Goal: Task Accomplishment & Management: Complete application form

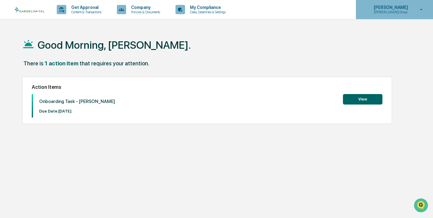
click at [391, 12] on p "Scott Group" at bounding box center [390, 12] width 42 height 4
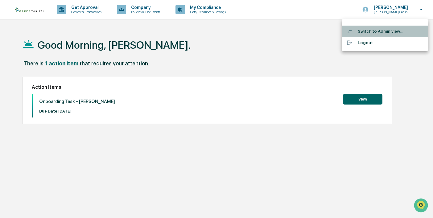
click at [366, 31] on li "Switch to Admin view..." at bounding box center [385, 31] width 86 height 11
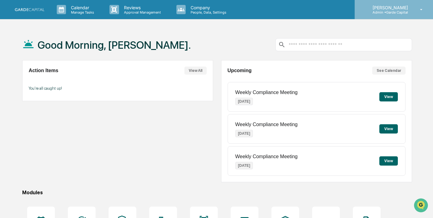
click at [407, 10] on p "Admin • Garde Capital" at bounding box center [389, 12] width 43 height 4
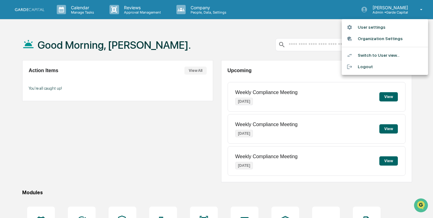
click at [382, 40] on li "Organization Settings" at bounding box center [385, 38] width 86 height 11
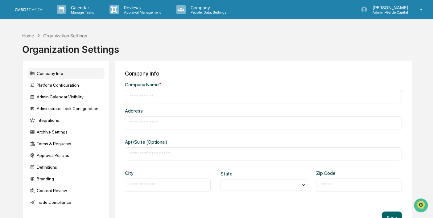
type input "**********"
type input "*******"
type input "*****"
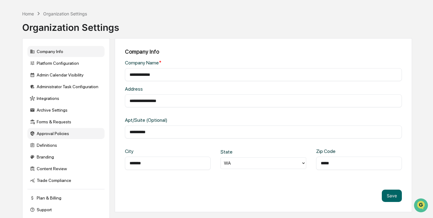
scroll to position [29, 0]
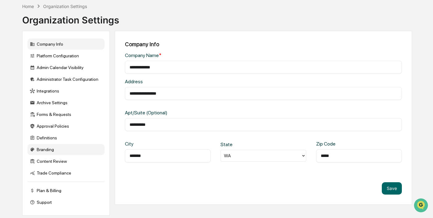
click at [47, 148] on div "Branding" at bounding box center [65, 149] width 77 height 11
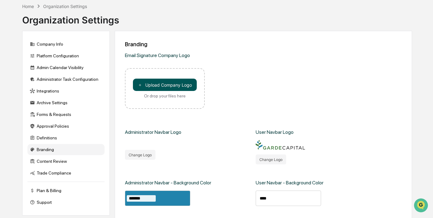
click at [170, 84] on button "＋ Upload Company Logo" at bounding box center [165, 85] width 64 height 12
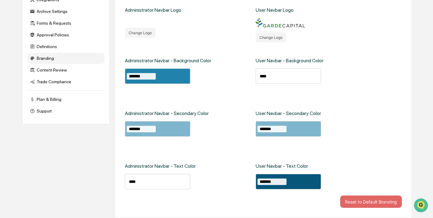
scroll to position [0, 0]
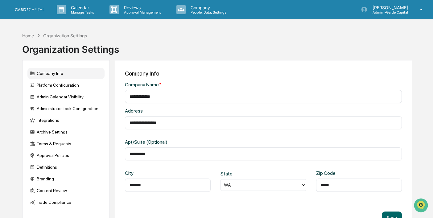
scroll to position [2, 0]
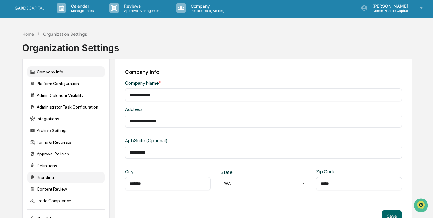
click at [45, 179] on div "Branding" at bounding box center [65, 177] width 77 height 11
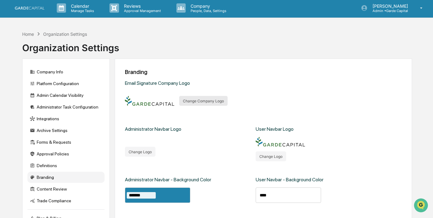
click at [202, 101] on button "Change Company Logo" at bounding box center [203, 101] width 48 height 10
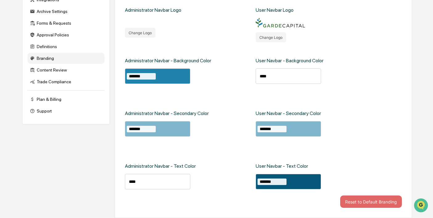
scroll to position [0, 0]
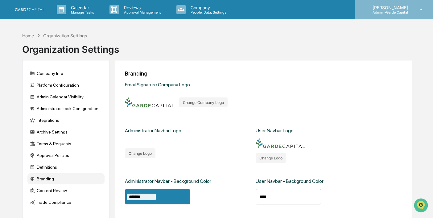
click at [382, 11] on p "Admin • Garde Capital" at bounding box center [389, 12] width 43 height 4
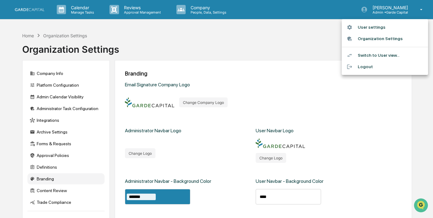
click at [368, 26] on li "User settings" at bounding box center [385, 27] width 86 height 11
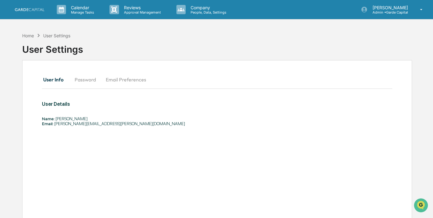
click at [85, 80] on button "Password" at bounding box center [85, 79] width 31 height 15
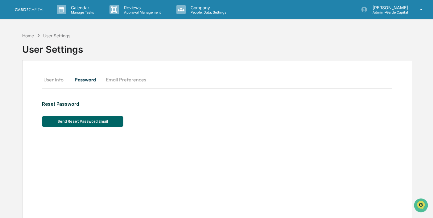
click at [53, 80] on button "User Info" at bounding box center [56, 79] width 28 height 15
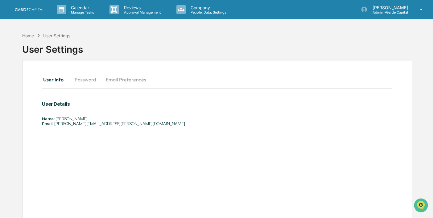
click at [135, 79] on button "Email Preferences" at bounding box center [126, 79] width 50 height 15
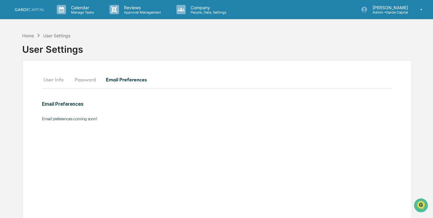
click at [49, 80] on button "User Info" at bounding box center [56, 79] width 28 height 15
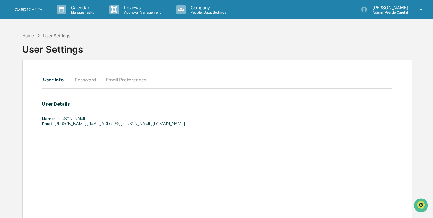
click at [34, 9] on img at bounding box center [30, 9] width 30 height 3
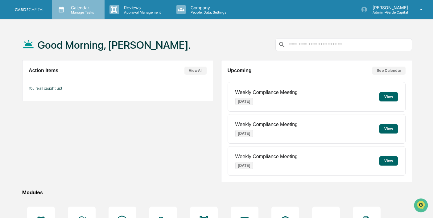
click at [85, 12] on p "Manage Tasks" at bounding box center [81, 12] width 31 height 4
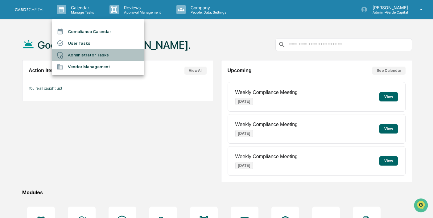
click at [84, 53] on li "Administrator Tasks" at bounding box center [98, 55] width 93 height 12
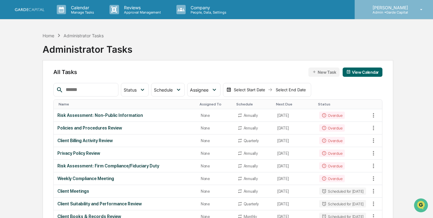
click at [398, 8] on p "[PERSON_NAME]" at bounding box center [389, 7] width 43 height 5
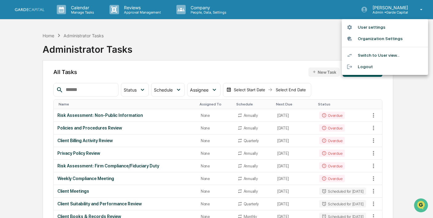
click at [250, 35] on div at bounding box center [216, 109] width 433 height 218
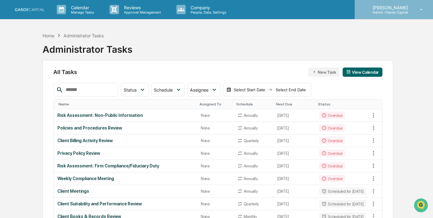
click at [391, 10] on p "[PERSON_NAME]" at bounding box center [389, 7] width 43 height 5
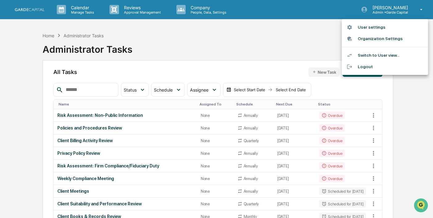
click at [363, 38] on li "Organization Settings" at bounding box center [385, 38] width 86 height 11
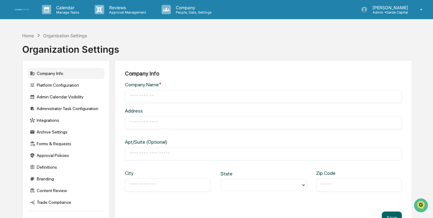
type input "**********"
type input "*******"
type input "*****"
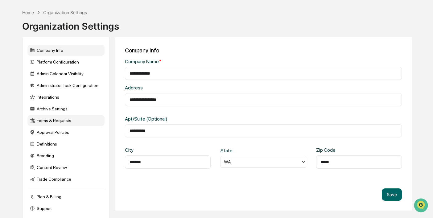
scroll to position [29, 0]
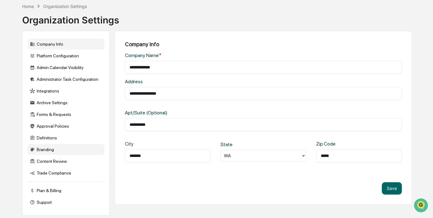
click at [43, 148] on div "Branding" at bounding box center [65, 149] width 77 height 11
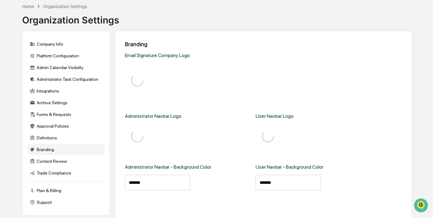
type input "*******"
type input "****"
type input "*******"
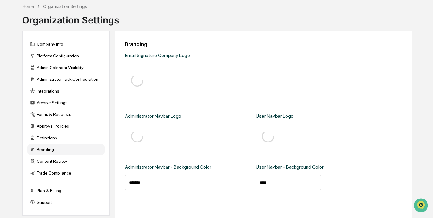
type input "*******"
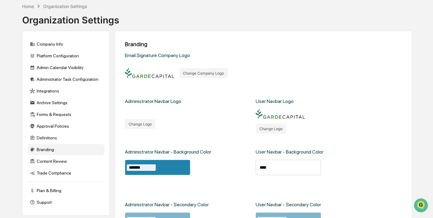
scroll to position [0, 0]
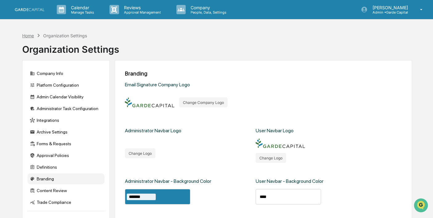
click at [30, 35] on div "Home" at bounding box center [28, 35] width 12 height 5
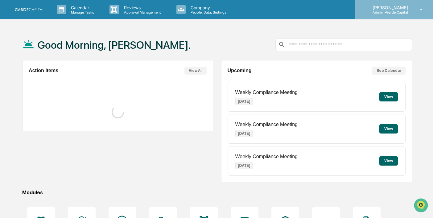
click at [400, 13] on p "Admin • Garde Capital" at bounding box center [389, 12] width 43 height 4
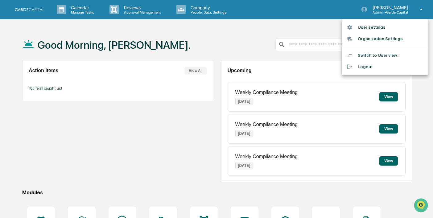
click at [369, 30] on li "User settings" at bounding box center [385, 27] width 86 height 11
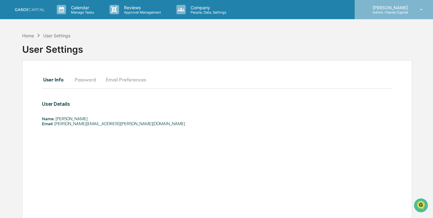
click at [384, 6] on p "[PERSON_NAME]" at bounding box center [389, 7] width 43 height 5
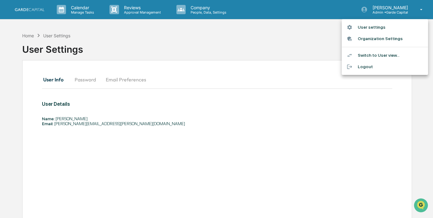
click at [304, 39] on div at bounding box center [216, 109] width 433 height 218
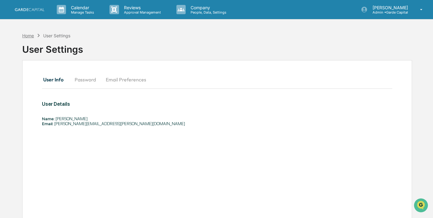
click at [30, 35] on div "Home" at bounding box center [28, 35] width 12 height 5
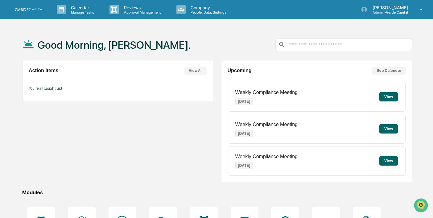
click at [38, 9] on img at bounding box center [30, 9] width 30 height 3
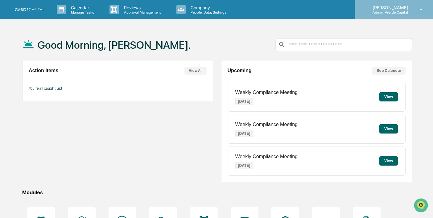
click at [411, 11] on p "Admin • Garde Capital" at bounding box center [389, 12] width 43 height 4
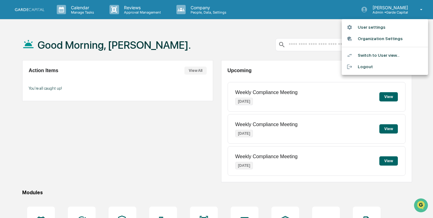
click at [371, 53] on li "Switch to User view..." at bounding box center [385, 55] width 86 height 11
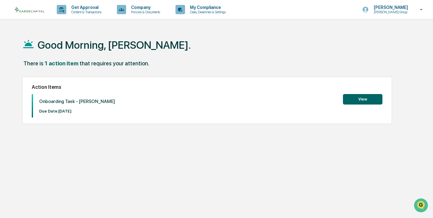
click at [358, 101] on button "View" at bounding box center [362, 99] width 39 height 10
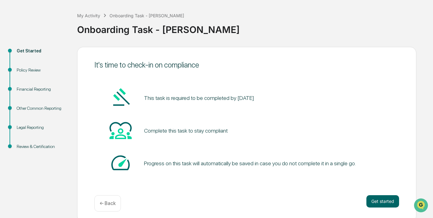
scroll to position [31, 0]
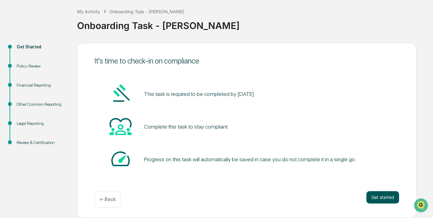
click at [383, 196] on button "Get started" at bounding box center [382, 197] width 33 height 12
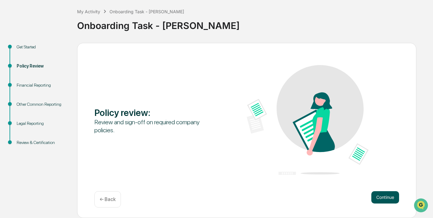
click at [381, 198] on button "Continue" at bounding box center [385, 197] width 28 height 12
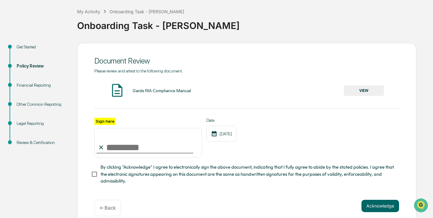
click at [118, 140] on input "Sign here" at bounding box center [148, 143] width 108 height 30
type input "**********"
click at [379, 207] on button "Acknowledge" at bounding box center [381, 206] width 38 height 12
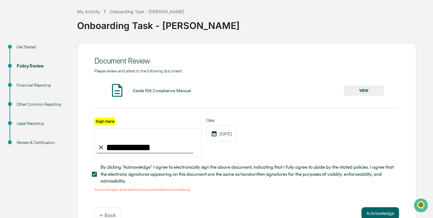
scroll to position [46, 0]
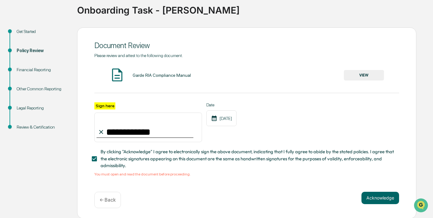
click at [130, 72] on div "Garde RIA Compliance Manual VIEW" at bounding box center [246, 75] width 305 height 16
click at [369, 77] on button "VIEW" at bounding box center [364, 75] width 40 height 10
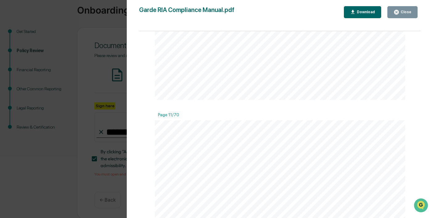
scroll to position [3483, 0]
click at [401, 13] on div "Close" at bounding box center [405, 12] width 12 height 4
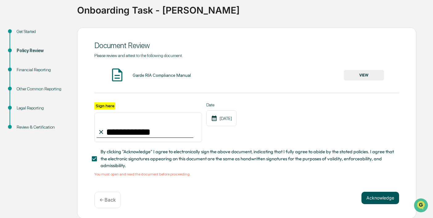
click at [384, 197] on button "Acknowledge" at bounding box center [381, 198] width 38 height 12
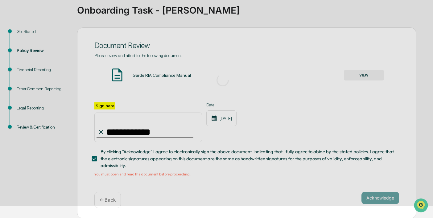
scroll to position [31, 0]
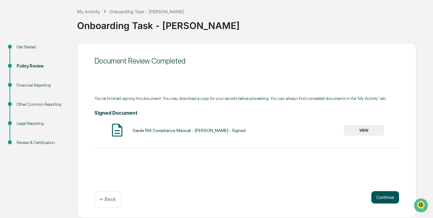
click at [390, 199] on button "Continue" at bounding box center [385, 197] width 28 height 12
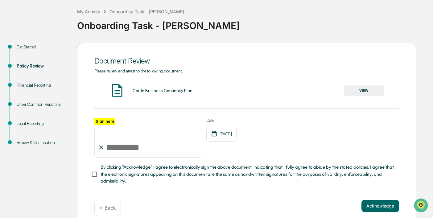
click at [351, 88] on button "VIEW" at bounding box center [364, 90] width 40 height 10
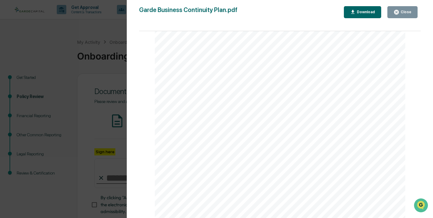
scroll to position [1389, 0]
click at [404, 8] on button "Close" at bounding box center [402, 12] width 30 height 12
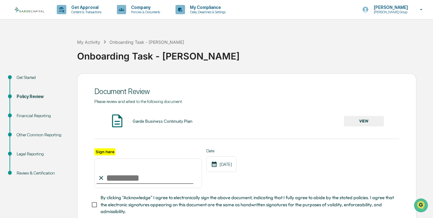
scroll to position [39, 0]
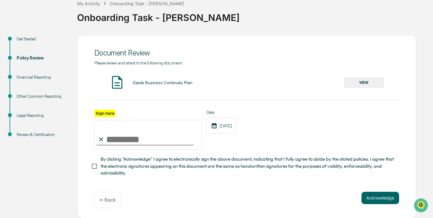
click at [122, 135] on input "Sign here" at bounding box center [148, 135] width 108 height 30
type input "**********"
click at [386, 198] on button "Acknowledge" at bounding box center [381, 198] width 38 height 12
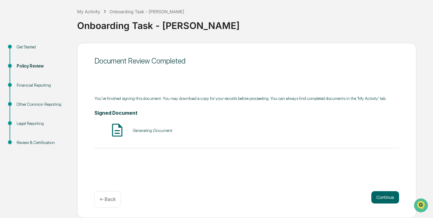
scroll to position [31, 0]
click at [386, 196] on button "Continue" at bounding box center [385, 197] width 28 height 12
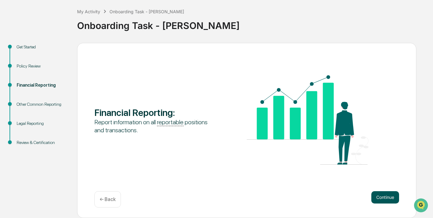
click at [385, 196] on button "Continue" at bounding box center [385, 197] width 28 height 12
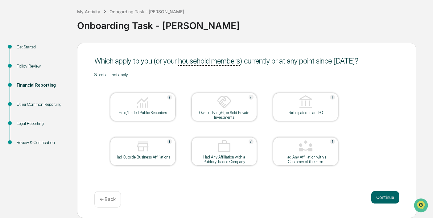
click at [155, 108] on div at bounding box center [143, 103] width 62 height 16
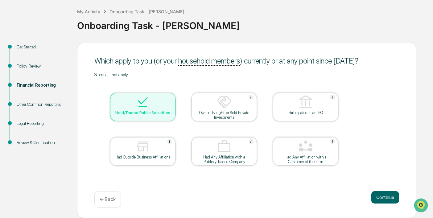
click at [225, 111] on div "Owned, Bought, or Sold Private Investments" at bounding box center [224, 114] width 56 height 9
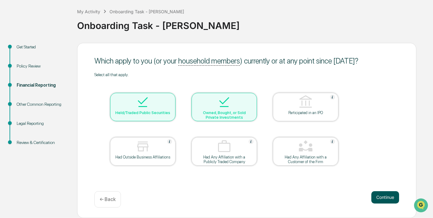
click at [384, 197] on button "Continue" at bounding box center [385, 197] width 28 height 12
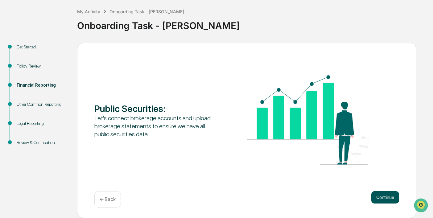
click at [388, 197] on button "Continue" at bounding box center [385, 197] width 28 height 12
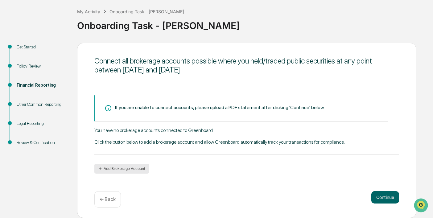
click at [132, 166] on button "Add Brokerage Account" at bounding box center [121, 169] width 55 height 10
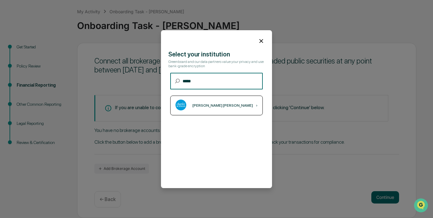
type input "*****"
click at [211, 105] on div "Charles Schwab" at bounding box center [222, 105] width 60 height 4
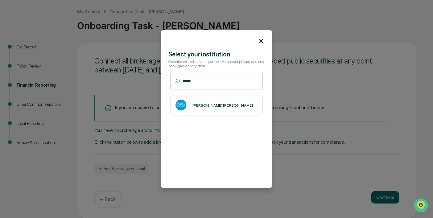
click at [261, 41] on icon at bounding box center [261, 41] width 4 height 4
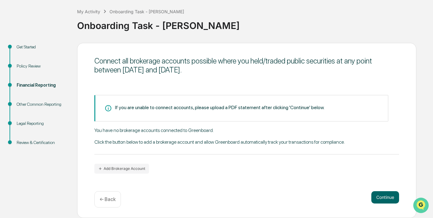
click at [421, 206] on icon "Open customer support" at bounding box center [420, 212] width 15 height 15
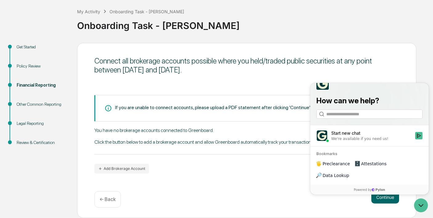
click at [346, 136] on div "Start new chat" at bounding box center [371, 133] width 80 height 6
click at [415, 139] on button "Start new chat We're available if you need us!" at bounding box center [418, 135] width 7 height 7
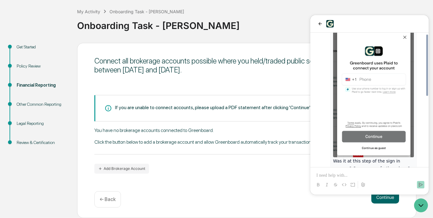
scroll to position [151, 0]
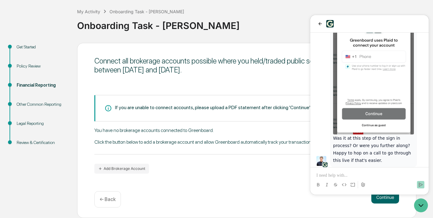
click at [346, 175] on p at bounding box center [369, 175] width 106 height 6
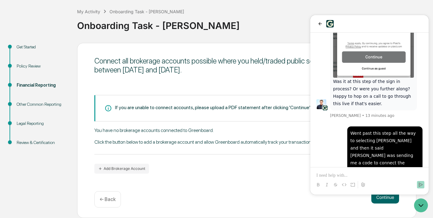
click at [197, 171] on div "If you are unable to connect accounts, please upload a PDF statement after clic…" at bounding box center [246, 134] width 305 height 79
click at [130, 171] on button "Add Brokerage Account" at bounding box center [121, 169] width 55 height 10
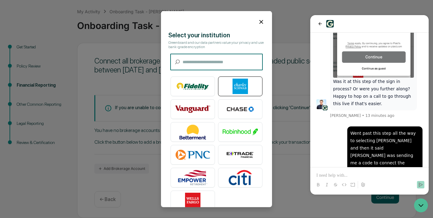
click at [240, 83] on img at bounding box center [240, 86] width 35 height 15
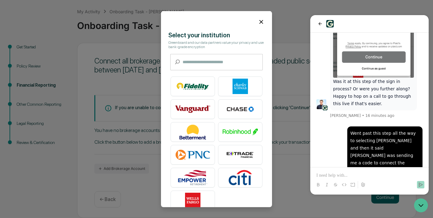
scroll to position [290, 0]
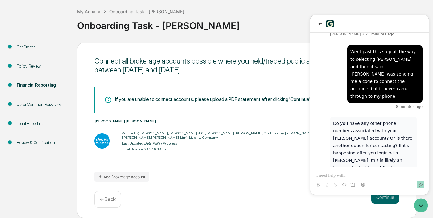
click at [336, 177] on p at bounding box center [369, 175] width 106 height 6
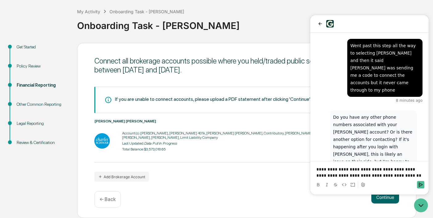
scroll to position [332, 0]
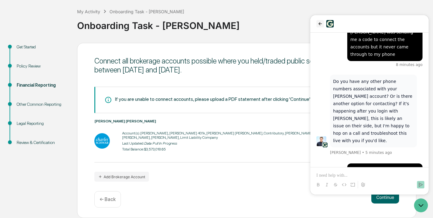
click at [320, 23] on icon "back" at bounding box center [320, 23] width 5 height 5
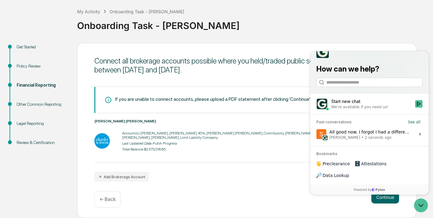
click at [320, 34] on div "My Activity Onboarding Task - Scott Onboarding Task - Scott" at bounding box center [253, 21] width 353 height 44
drag, startPoint x: 387, startPoint y: 58, endPoint x: 386, endPoint y: 88, distance: 29.9
click at [386, 88] on div "How can we help?" at bounding box center [369, 66] width 118 height 54
click at [312, 29] on div "Onboarding Task - Scott" at bounding box center [253, 23] width 353 height 16
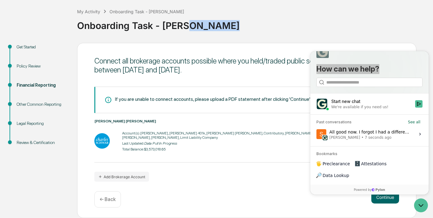
click at [312, 29] on div "Onboarding Task - Scott" at bounding box center [253, 23] width 353 height 16
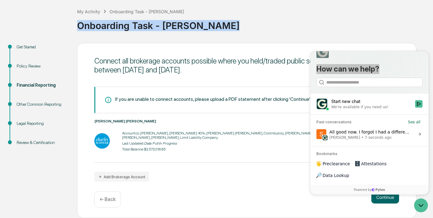
drag, startPoint x: 312, startPoint y: 29, endPoint x: 68, endPoint y: 35, distance: 244.7
click at [312, 29] on div "Onboarding Task - Scott" at bounding box center [253, 23] width 353 height 16
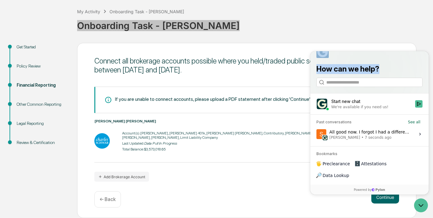
click at [324, 58] on img at bounding box center [322, 52] width 12 height 12
click at [338, 74] on p "How can we help?" at bounding box center [369, 69] width 106 height 10
click at [345, 53] on div "How can we help?" at bounding box center [369, 66] width 118 height 54
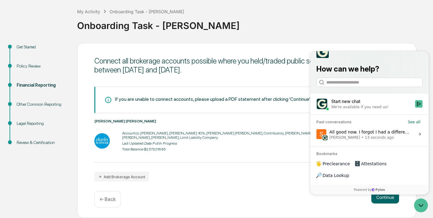
click at [323, 13] on div "My Activity Onboarding Task - Scott Onboarding Task - Scott" at bounding box center [253, 21] width 353 height 26
click at [31, 48] on div "Get Started" at bounding box center [42, 47] width 51 height 6
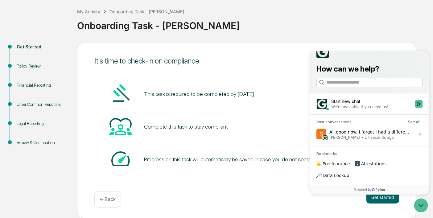
click at [366, 74] on p "How can we help?" at bounding box center [369, 69] width 106 height 10
click at [420, 201] on icon "Open customer support" at bounding box center [420, 205] width 15 height 15
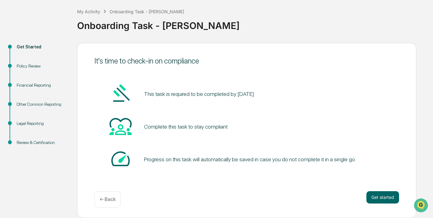
click at [32, 47] on div "Get Started" at bounding box center [42, 47] width 51 height 6
click at [31, 66] on div "Policy Review" at bounding box center [42, 66] width 51 height 6
click at [35, 85] on div "Financial Reporting" at bounding box center [42, 85] width 51 height 6
click at [389, 199] on button "Get started" at bounding box center [382, 197] width 33 height 12
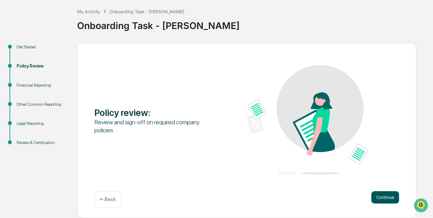
click at [386, 200] on button "Continue" at bounding box center [385, 197] width 28 height 12
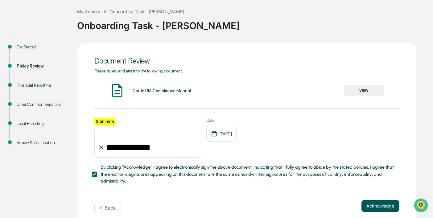
click at [380, 208] on button "Acknowledge" at bounding box center [381, 206] width 38 height 12
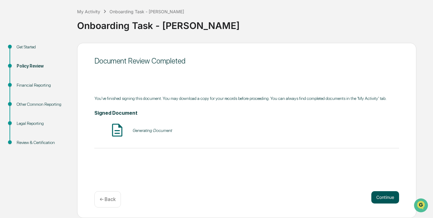
click at [382, 200] on button "Continue" at bounding box center [385, 197] width 28 height 12
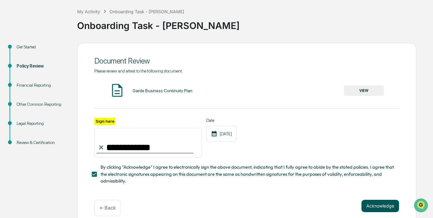
click at [382, 208] on button "Acknowledge" at bounding box center [381, 206] width 38 height 12
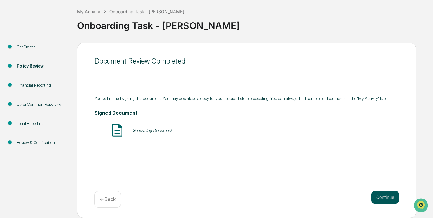
click at [381, 197] on button "Continue" at bounding box center [385, 197] width 28 height 12
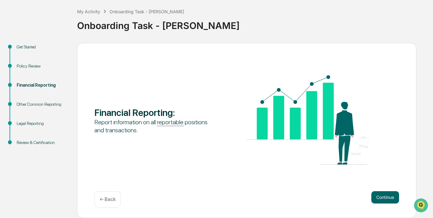
click at [381, 197] on button "Continue" at bounding box center [385, 197] width 28 height 12
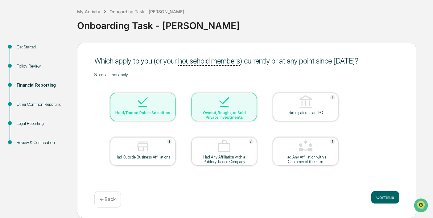
click at [381, 197] on button "Continue" at bounding box center [385, 197] width 28 height 12
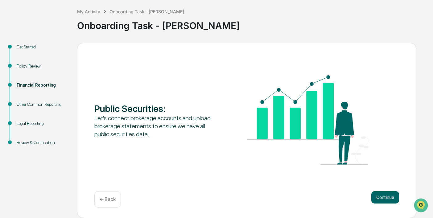
click at [381, 197] on button "Continue" at bounding box center [385, 197] width 28 height 12
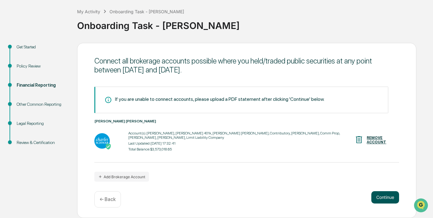
click at [388, 197] on button "Continue" at bounding box center [385, 197] width 28 height 12
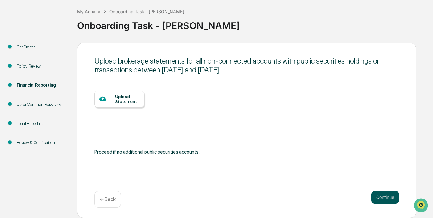
click at [387, 196] on button "Continue" at bounding box center [385, 197] width 28 height 12
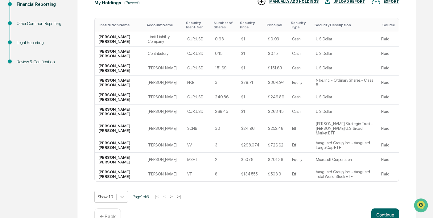
scroll to position [121, 0]
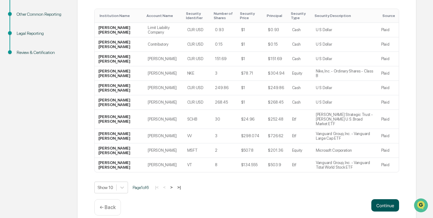
click at [384, 202] on button "Continue" at bounding box center [385, 205] width 28 height 12
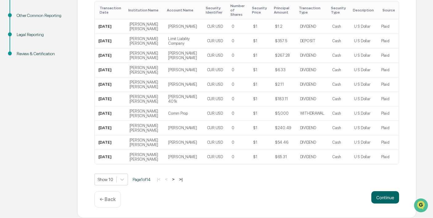
scroll to position [124, 0]
click at [381, 198] on button "Continue" at bounding box center [385, 197] width 28 height 12
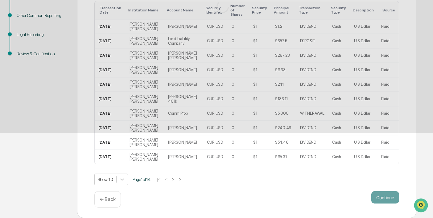
scroll to position [31, 0]
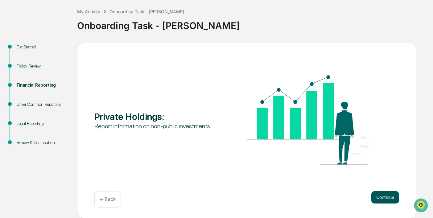
click at [386, 198] on button "Continue" at bounding box center [385, 197] width 28 height 12
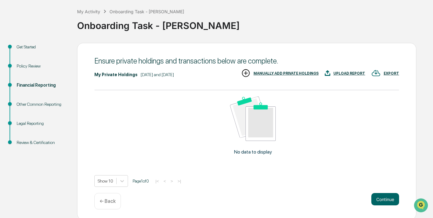
scroll to position [32, 0]
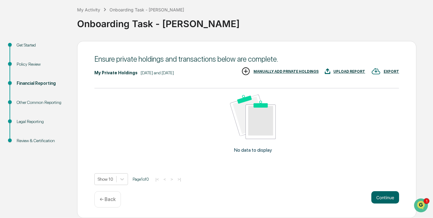
click at [288, 71] on div "MANUALLY ADD PRIVATE HOLDINGS" at bounding box center [286, 71] width 65 height 4
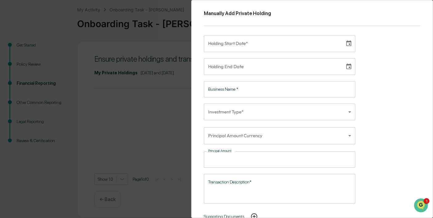
click at [374, 79] on div "Manually Add Private Holding Holding Start Date* Holding Start Date* Holding En…" at bounding box center [312, 109] width 242 height 218
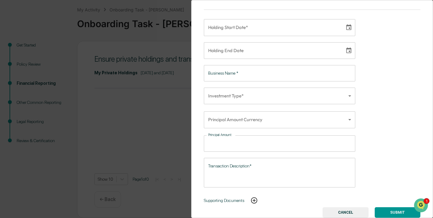
click at [345, 211] on button "CANCEL" at bounding box center [346, 212] width 46 height 10
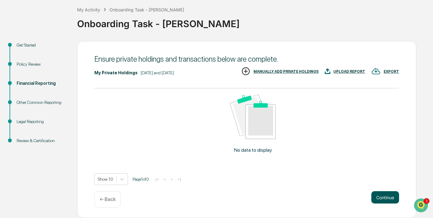
click at [387, 197] on button "Continue" at bounding box center [385, 197] width 28 height 12
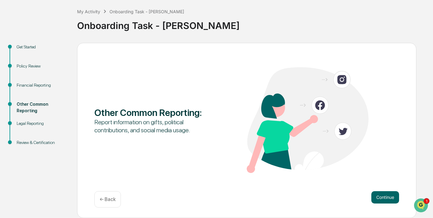
scroll to position [31, 0]
click at [383, 196] on button "Continue" at bounding box center [385, 197] width 28 height 12
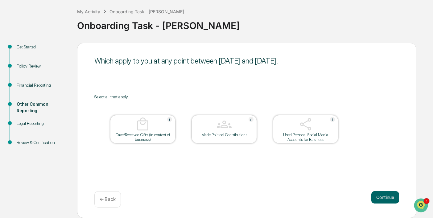
click at [302, 136] on div "Used Personal Social Media Accounts for Business" at bounding box center [306, 137] width 56 height 9
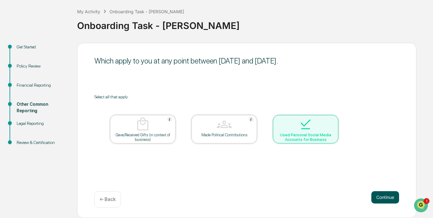
click at [394, 197] on button "Continue" at bounding box center [385, 197] width 28 height 12
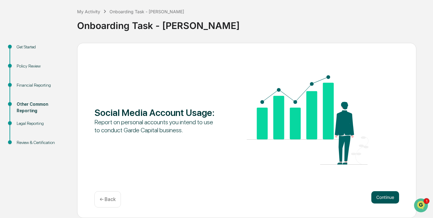
click at [380, 192] on button "Continue" at bounding box center [385, 197] width 28 height 12
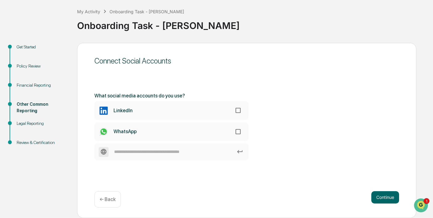
click at [139, 114] on label "LinkedIn" at bounding box center [171, 110] width 154 height 19
click at [388, 194] on button "Continue" at bounding box center [385, 197] width 28 height 12
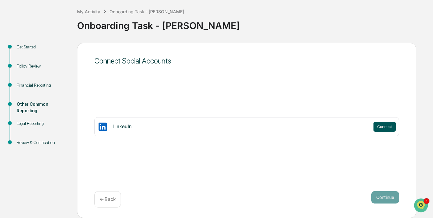
click at [383, 128] on button "Connect" at bounding box center [385, 127] width 22 height 10
